Goal: Task Accomplishment & Management: Use online tool/utility

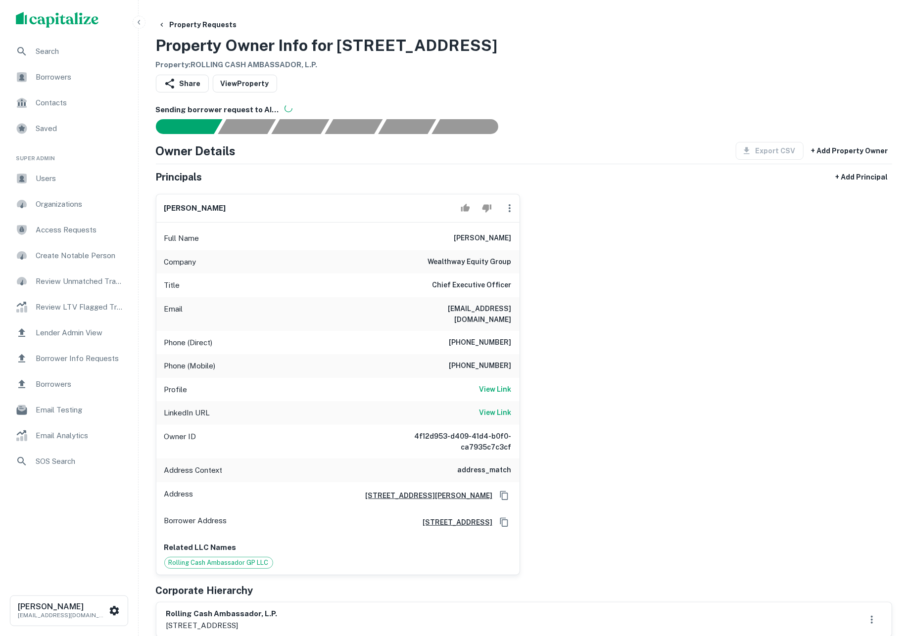
click at [630, 252] on div "sam liebman Full Name sam liebman Company wealthway equity group Title Chief Ex…" at bounding box center [520, 380] width 744 height 389
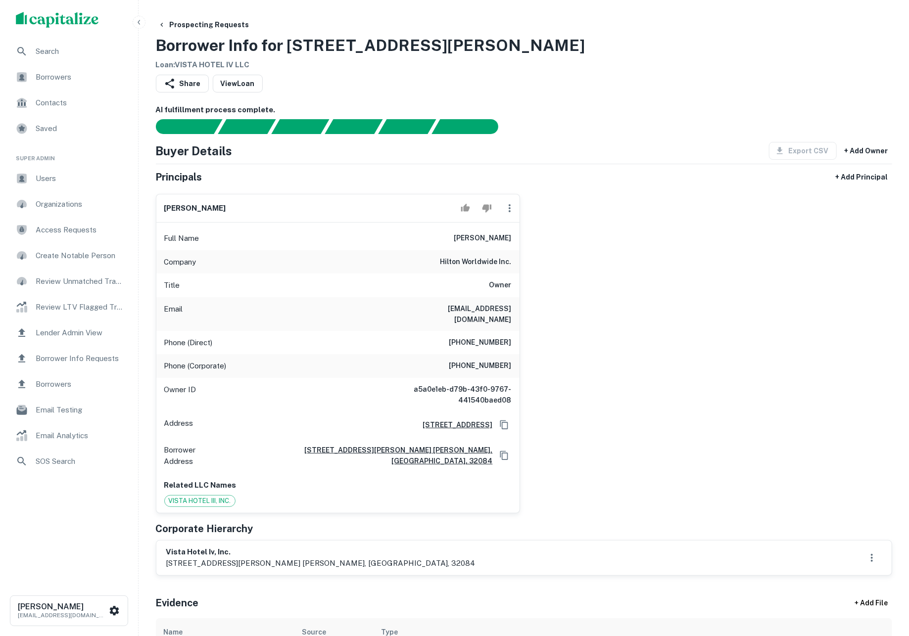
click at [625, 315] on div "kantibhai m. patel Full Name kantibhai m. patel Company hilton worldwide inc. T…" at bounding box center [520, 349] width 744 height 327
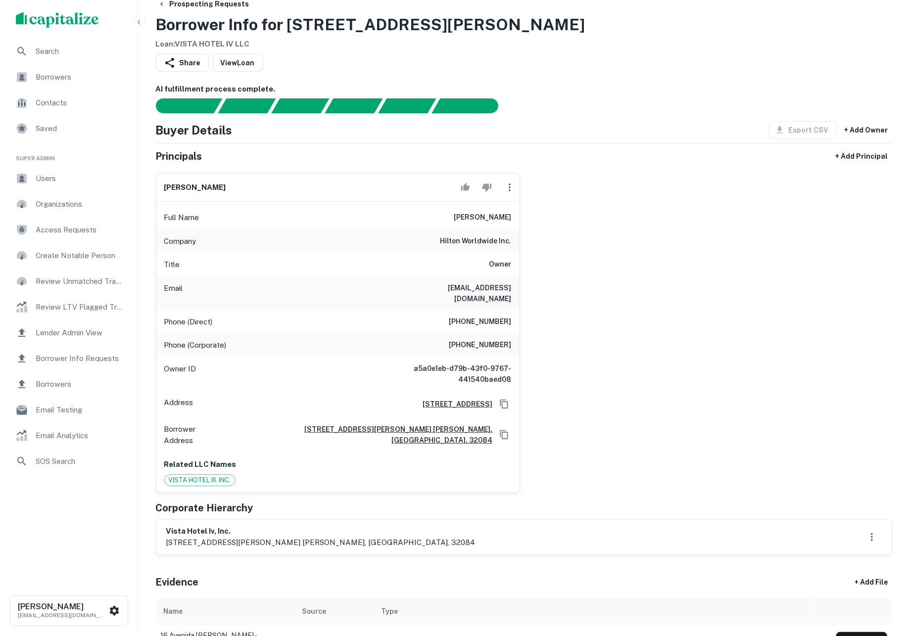
scroll to position [22, 0]
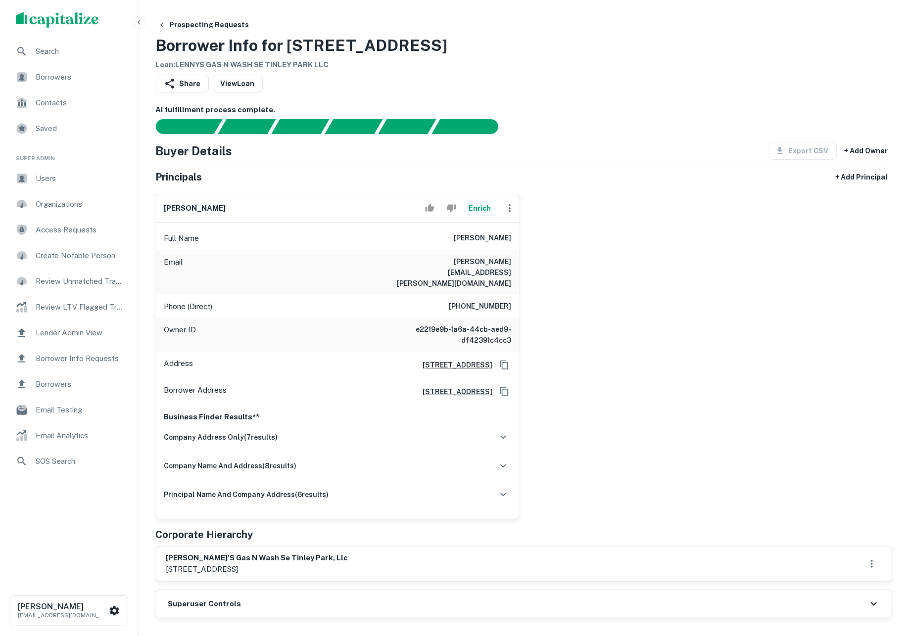
click at [475, 210] on button "Enrich" at bounding box center [480, 208] width 32 height 20
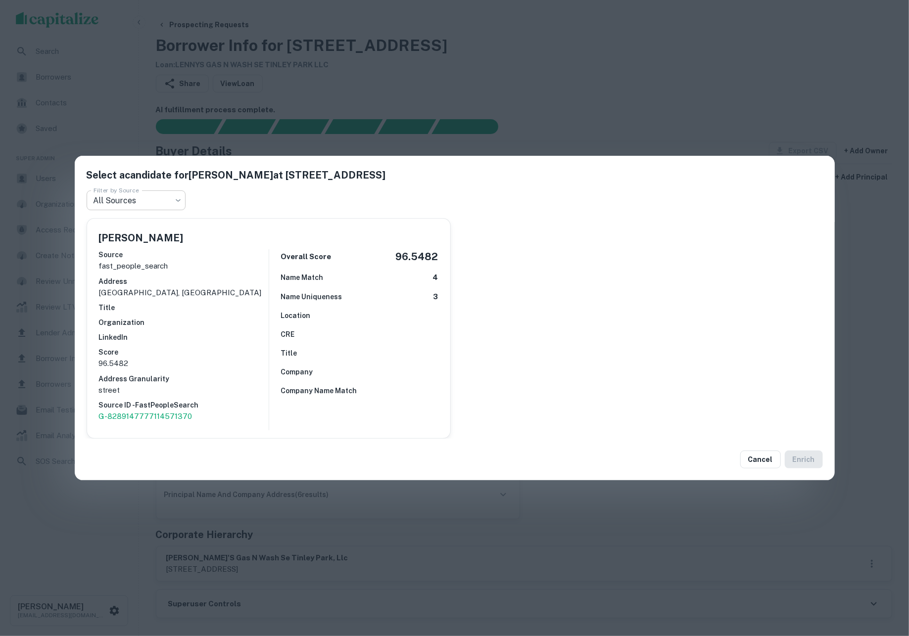
click at [151, 205] on body "Search Borrowers Contacts Saved Super Admin Users Organizations Access Requests…" at bounding box center [454, 318] width 909 height 636
click at [357, 113] on div at bounding box center [454, 318] width 909 height 636
click at [414, 88] on div "Select a candidate for Leonard J Mcenery at 8200 185th St Filter by Source All …" at bounding box center [454, 318] width 909 height 636
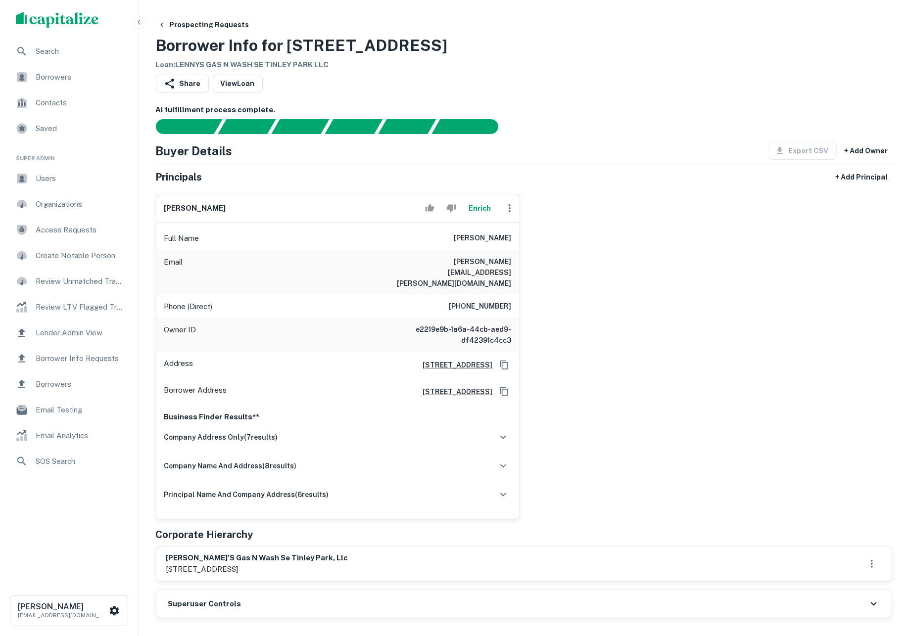
click at [391, 418] on div "Business Finder Results** company address only ( 7 results) Lenny's Gas N Wash,…" at bounding box center [337, 462] width 363 height 114
click at [384, 427] on div "company address only ( 7 results)" at bounding box center [337, 437] width 347 height 21
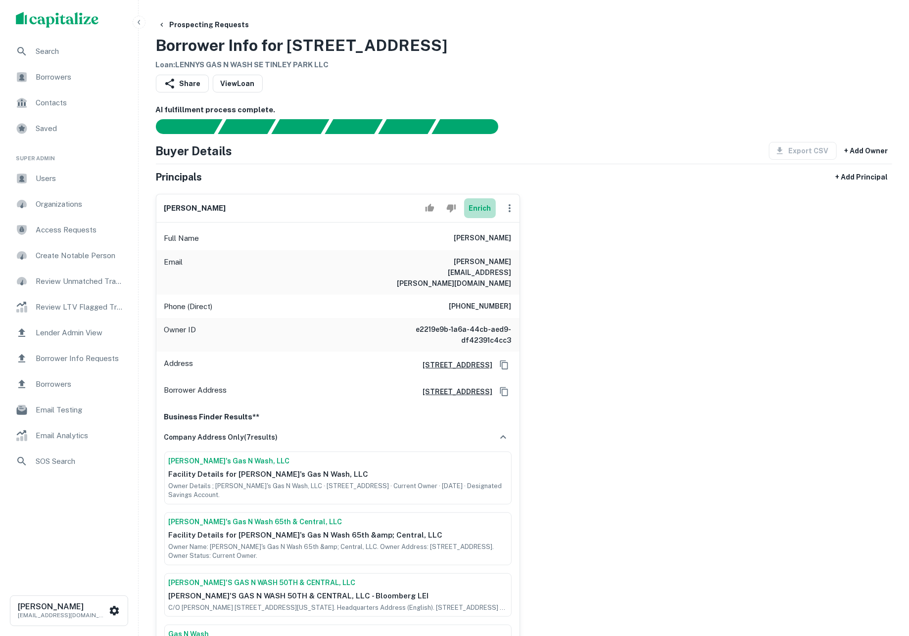
click at [474, 218] on button "Enrich" at bounding box center [480, 208] width 32 height 20
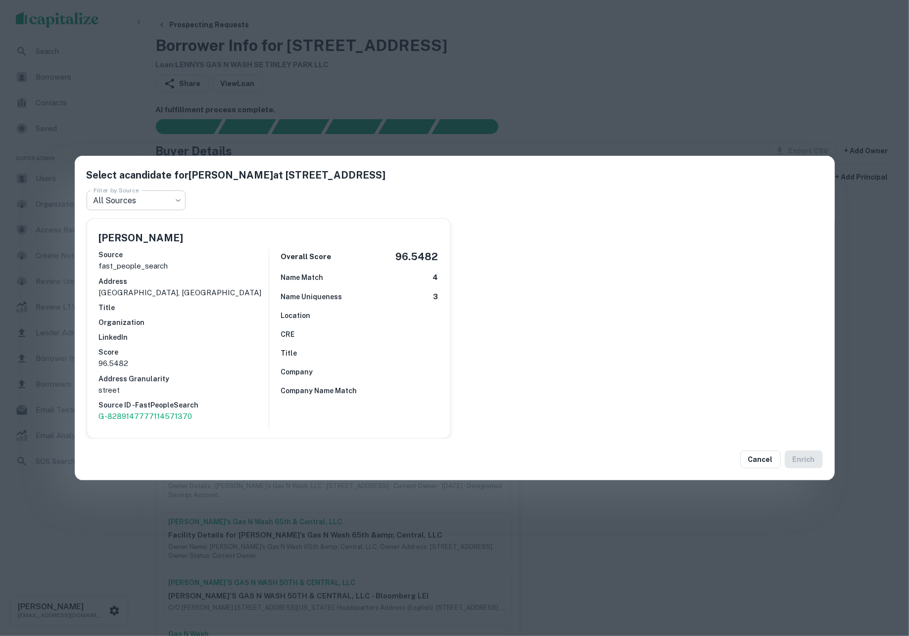
click at [167, 200] on body "Search Borrowers Contacts Saved Super Admin Users Organizations Access Requests…" at bounding box center [454, 318] width 909 height 636
click at [163, 204] on div at bounding box center [454, 318] width 909 height 636
click at [496, 115] on div "Select a candidate for Leonard J Mcenery at 8200 185th St Filter by Source All …" at bounding box center [454, 318] width 909 height 636
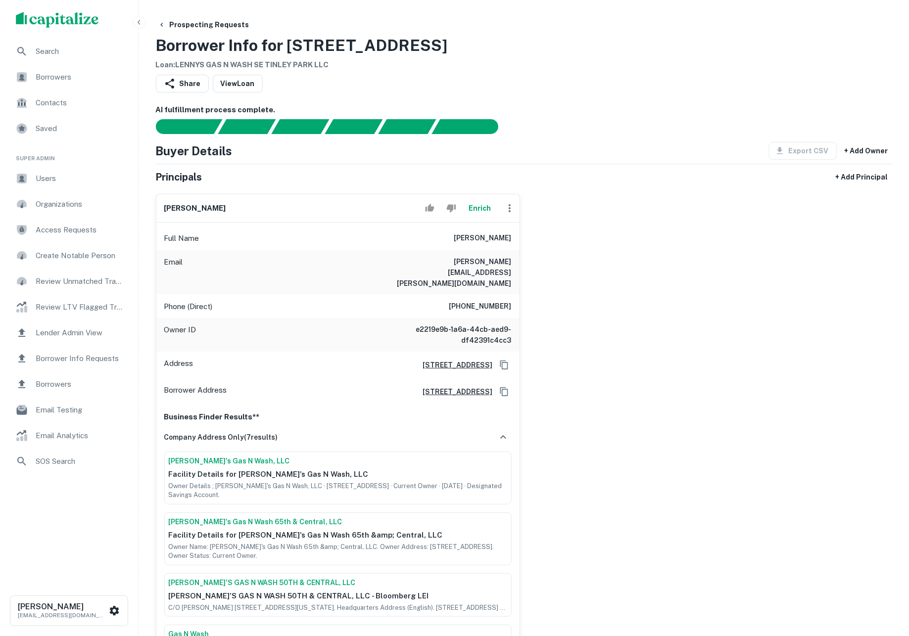
drag, startPoint x: 448, startPoint y: 242, endPoint x: 512, endPoint y: 246, distance: 64.4
click at [512, 246] on div "Full Name leonard j mcenery" at bounding box center [337, 239] width 363 height 24
copy h6 "leonard j mcenery"
click at [672, 228] on div "leonard j mcenery Enrich Full Name leonard j mcenery Email leonard.mcenery@ibm.…" at bounding box center [520, 559] width 744 height 747
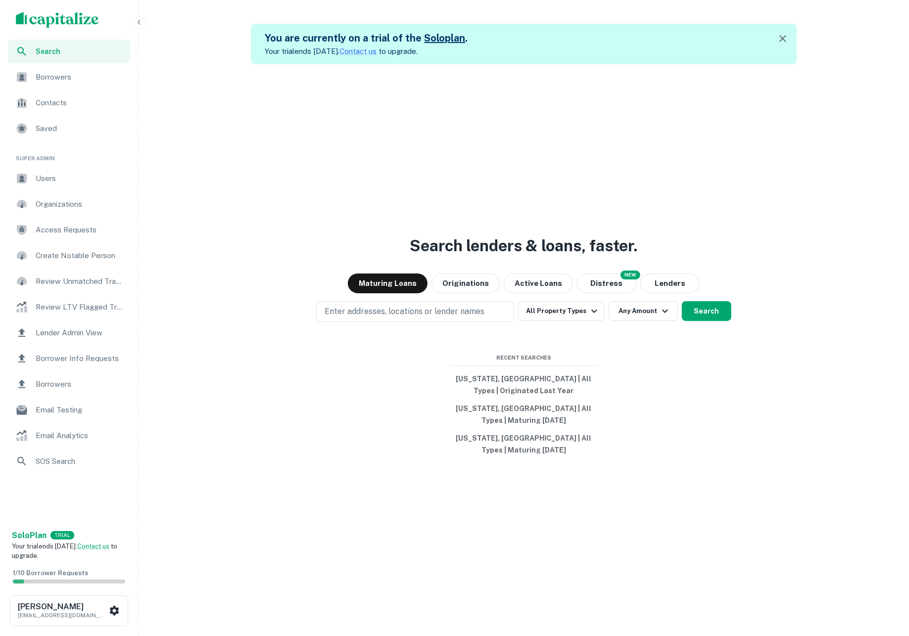
click at [92, 77] on span "Borrowers" at bounding box center [80, 77] width 89 height 12
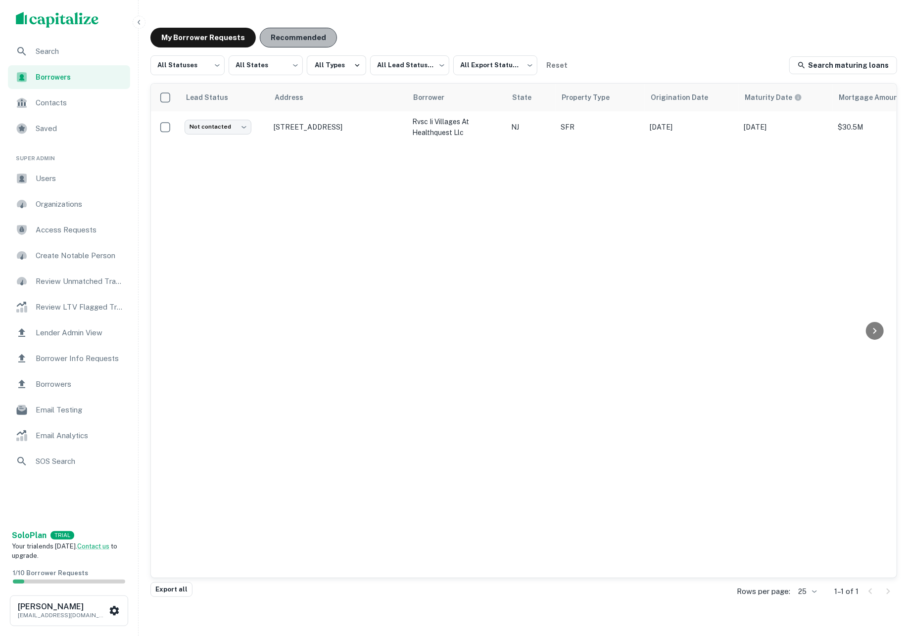
click at [311, 32] on button "Recommended" at bounding box center [298, 38] width 77 height 20
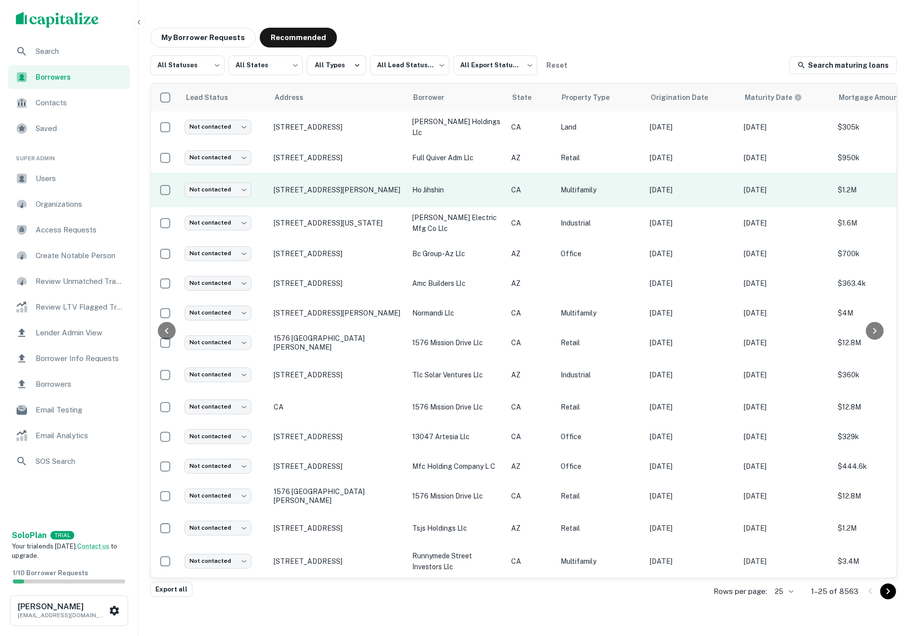
scroll to position [0, 275]
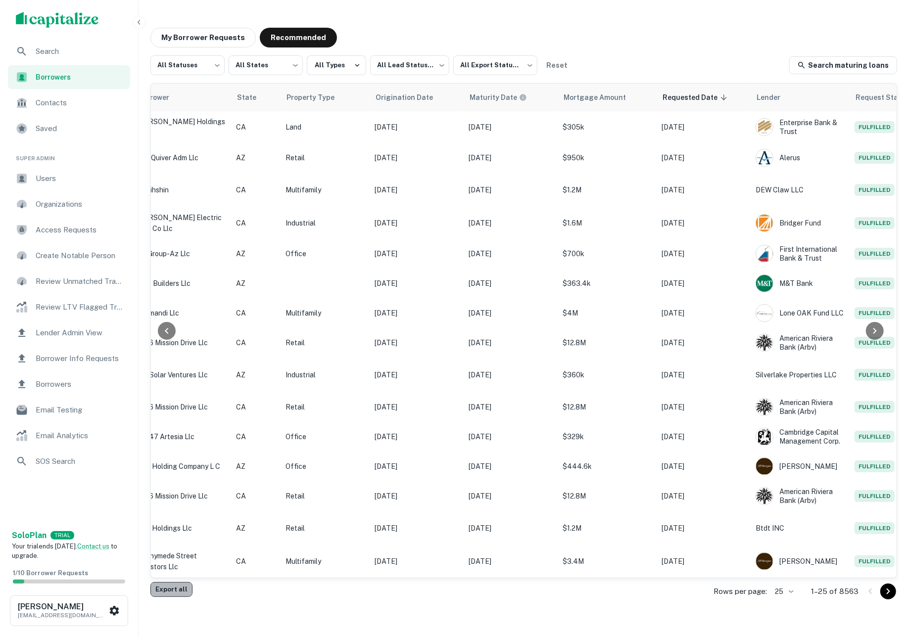
click at [185, 592] on button "Export all" at bounding box center [171, 589] width 42 height 15
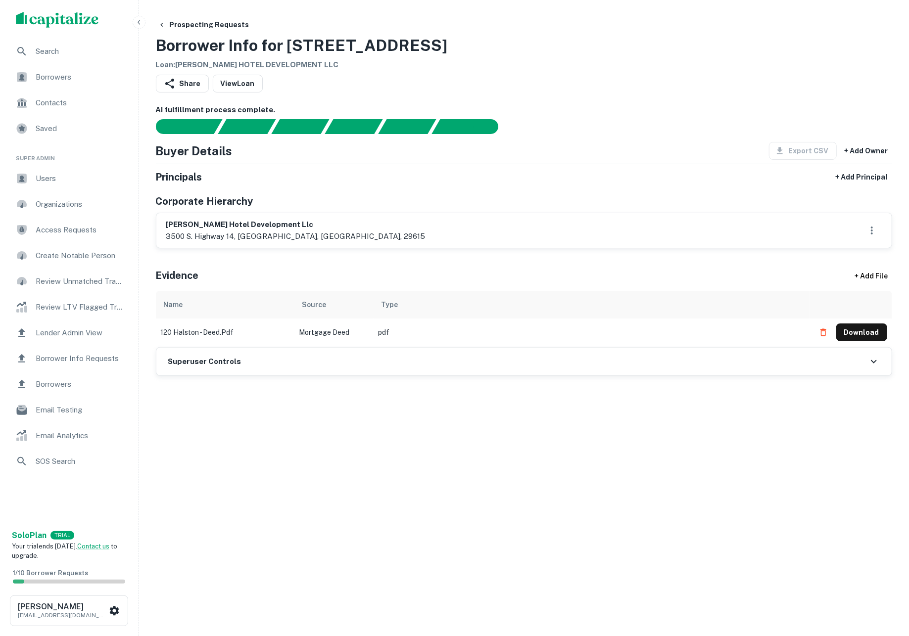
click at [707, 96] on div "Share View Loan" at bounding box center [524, 86] width 736 height 22
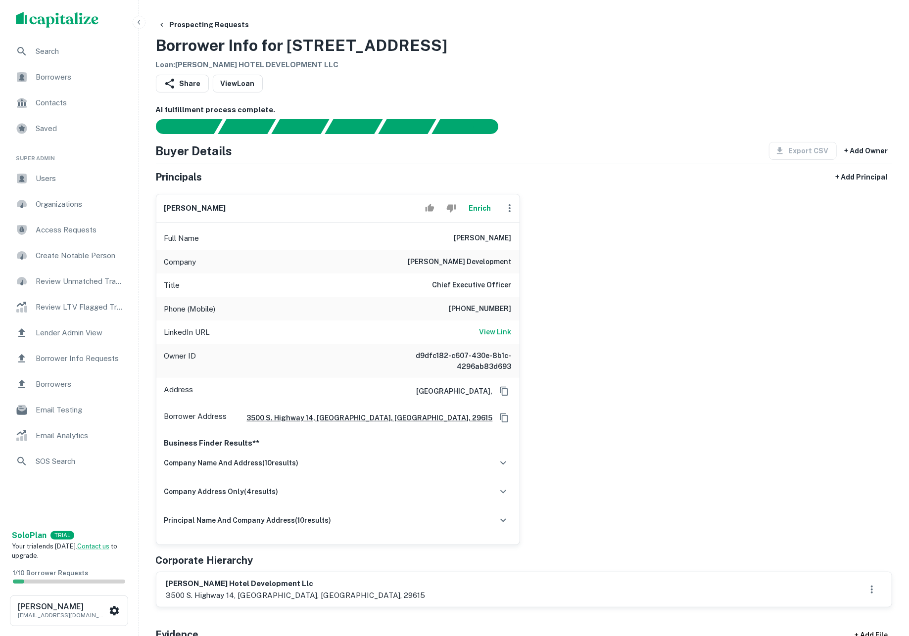
click at [473, 208] on button "Enrich" at bounding box center [480, 208] width 32 height 20
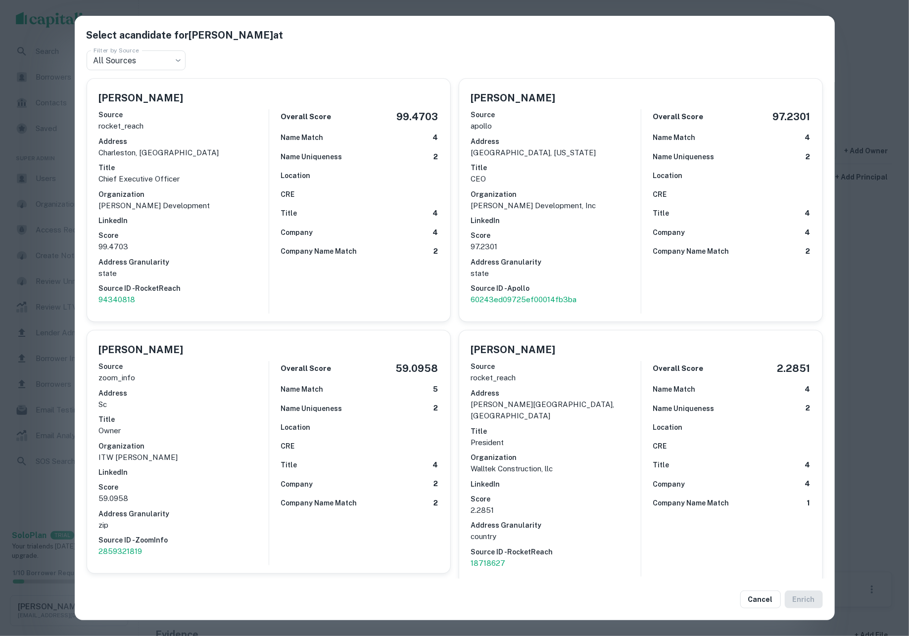
click at [881, 211] on div "Select a candidate for [PERSON_NAME] at Filter by Source All Sources *** Filter…" at bounding box center [454, 318] width 909 height 636
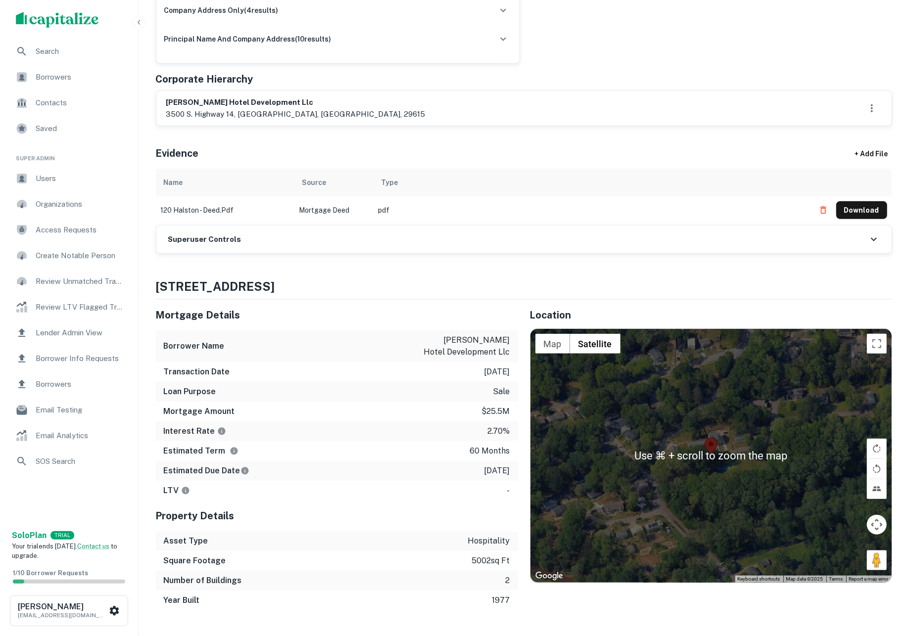
scroll to position [481, 0]
